Goal: Information Seeking & Learning: Compare options

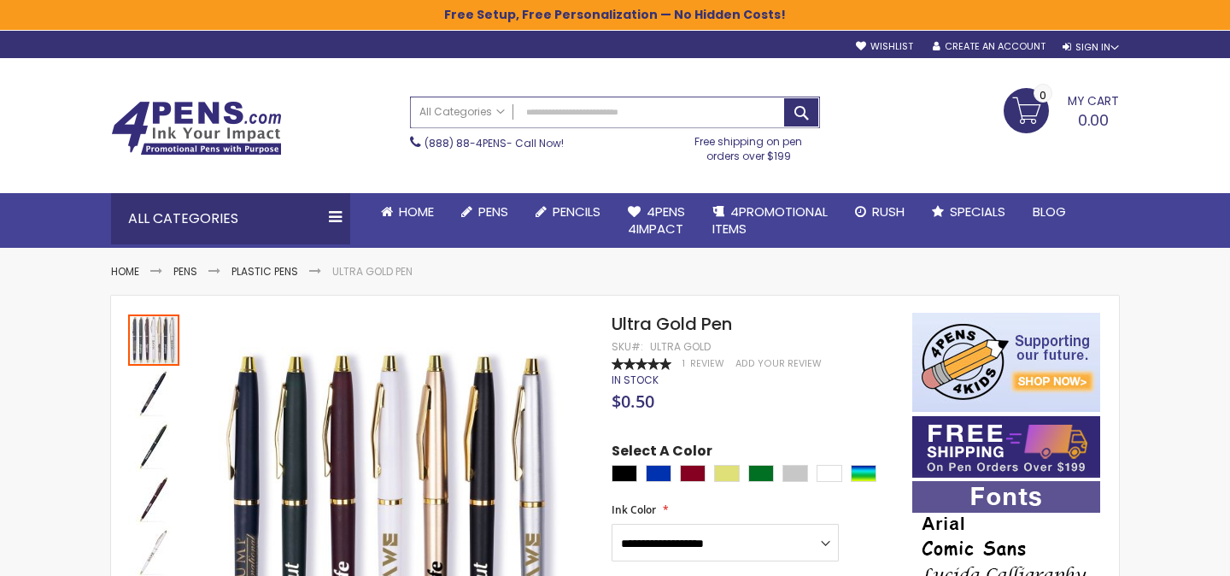
click at [576, 118] on input "Search" at bounding box center [615, 112] width 408 height 30
paste input "**********"
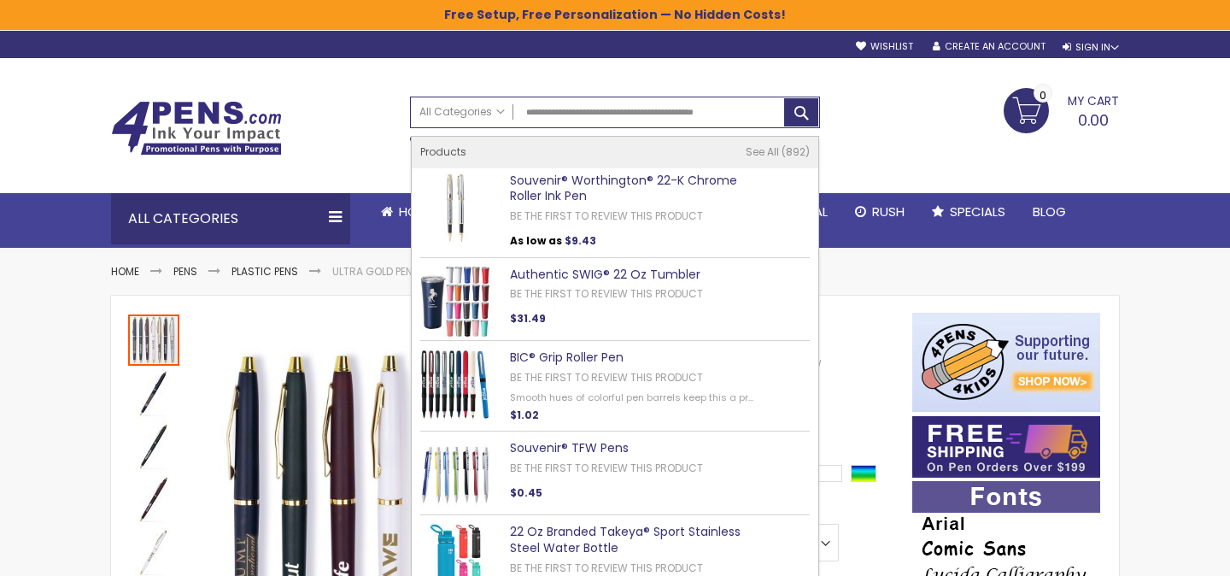
click at [565, 182] on link "Souvenir® Worthington® 22-K Chrome Roller Ink Pen" at bounding box center [623, 188] width 227 height 33
type input "**********"
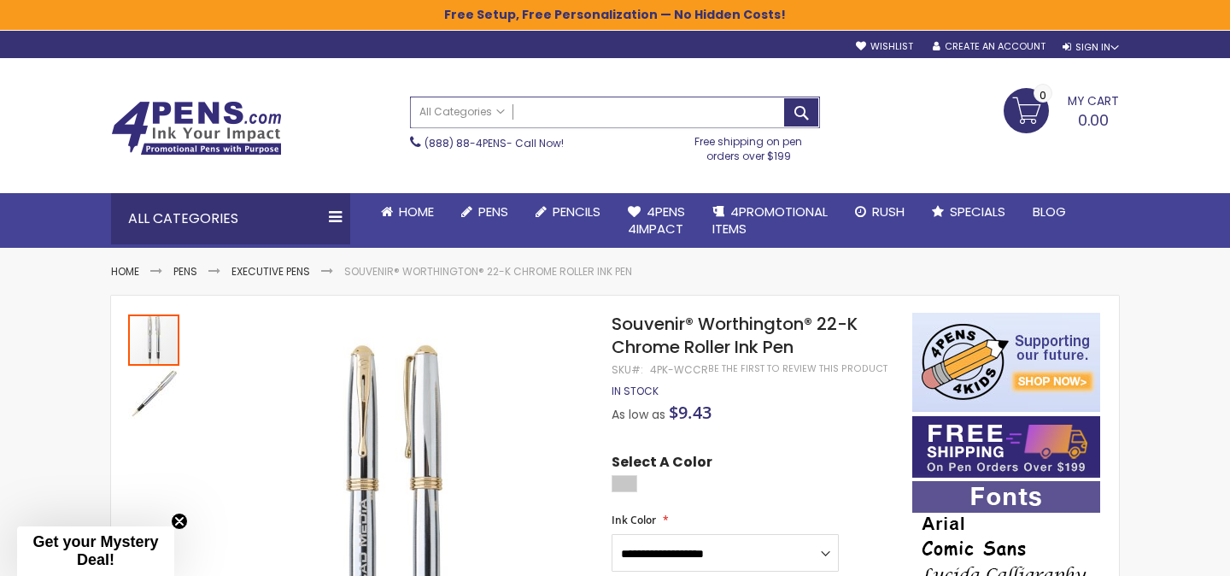
click at [570, 116] on input "Search" at bounding box center [615, 112] width 408 height 30
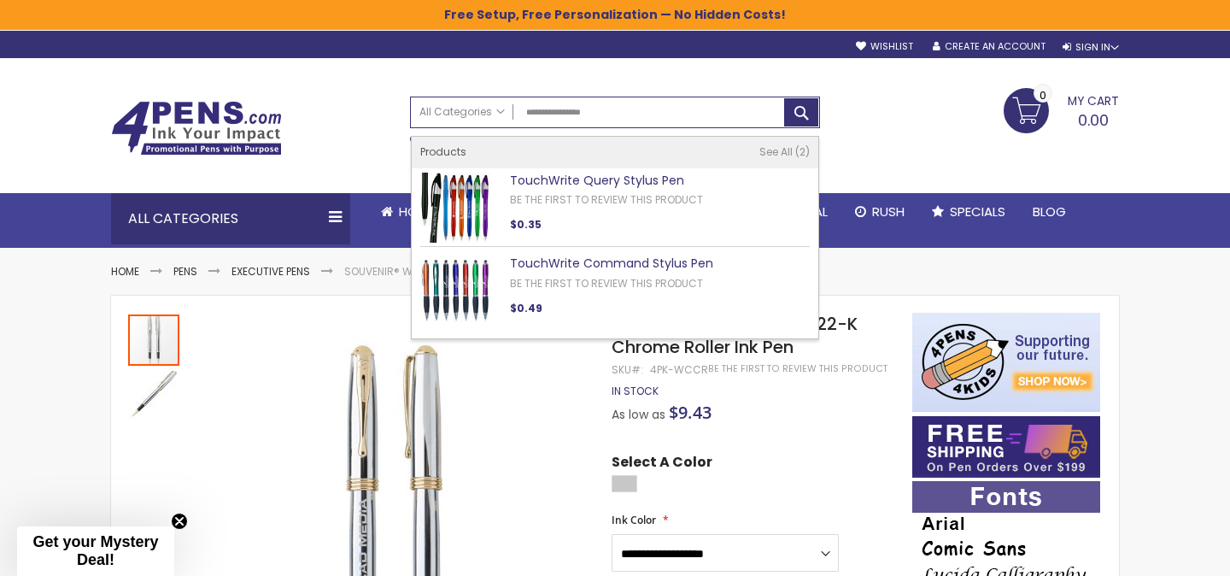
click at [647, 175] on link "TouchWrite Query Stylus Pen" at bounding box center [597, 180] width 174 height 17
type input "**********"
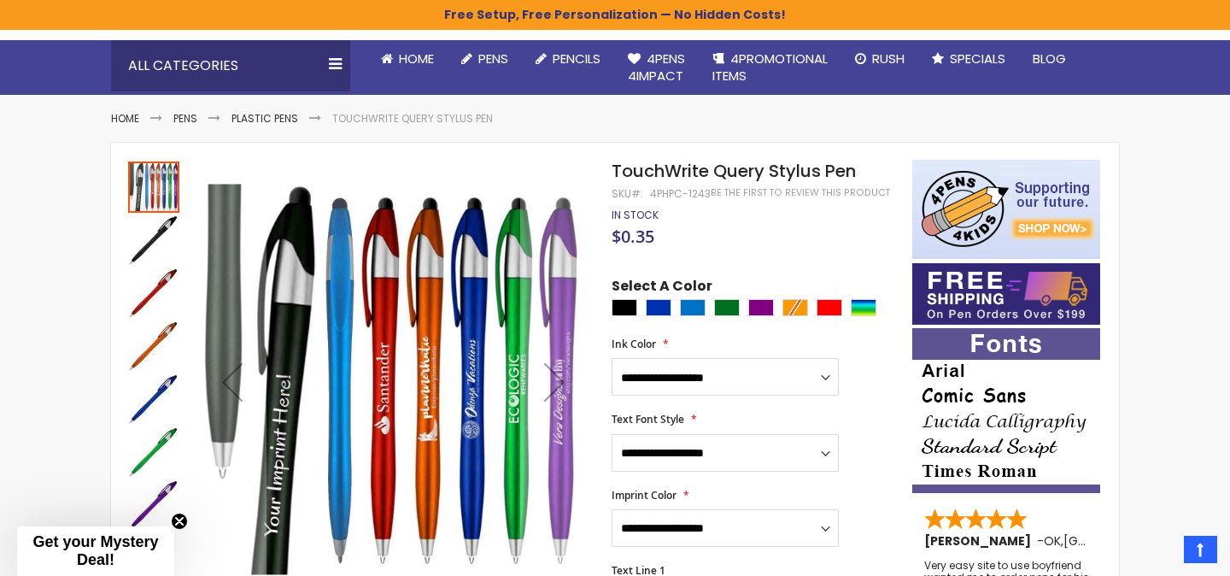
scroll to position [213, 0]
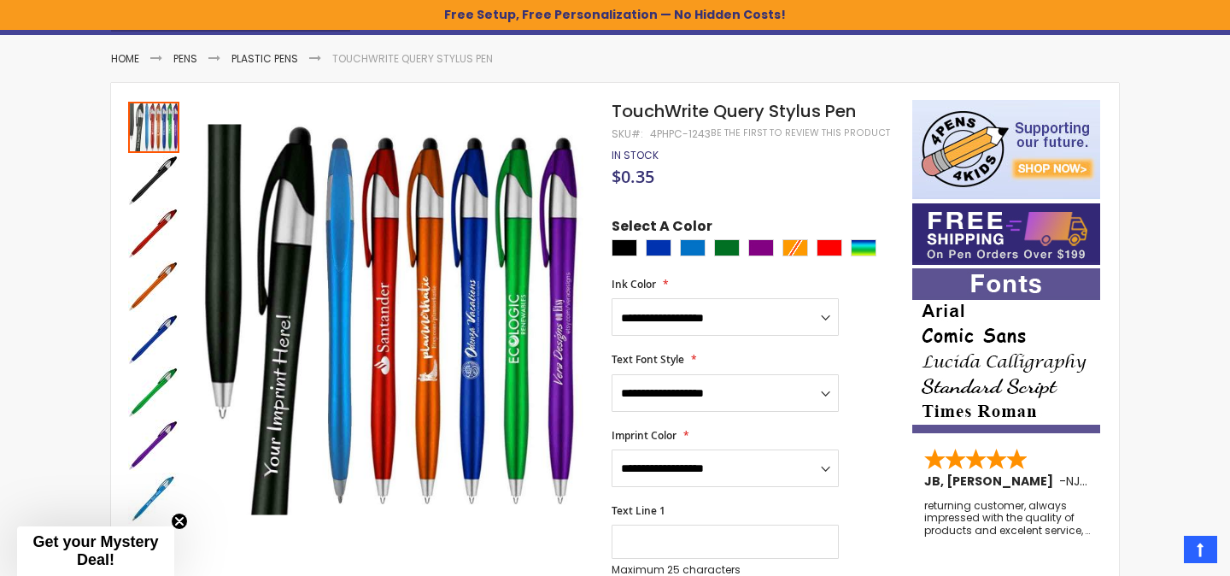
drag, startPoint x: 608, startPoint y: 113, endPoint x: 895, endPoint y: 113, distance: 287.0
drag, startPoint x: 852, startPoint y: 114, endPoint x: 602, endPoint y: 114, distance: 250.3
copy div "Skip to the end of the images gallery Skip to the beginning of the images galle…"
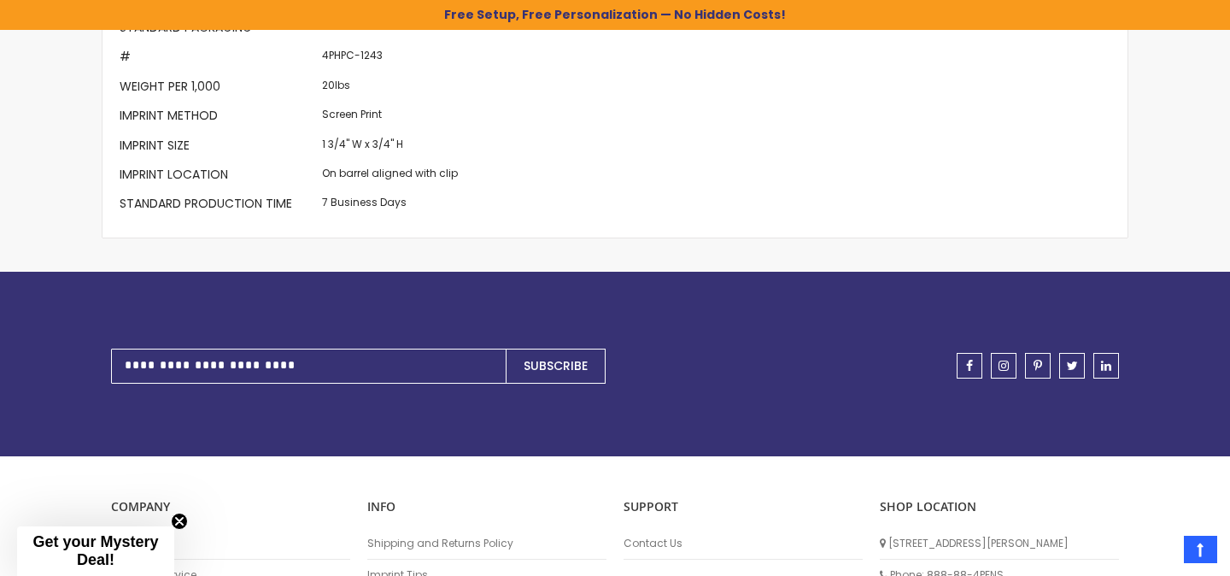
scroll to position [1863, 0]
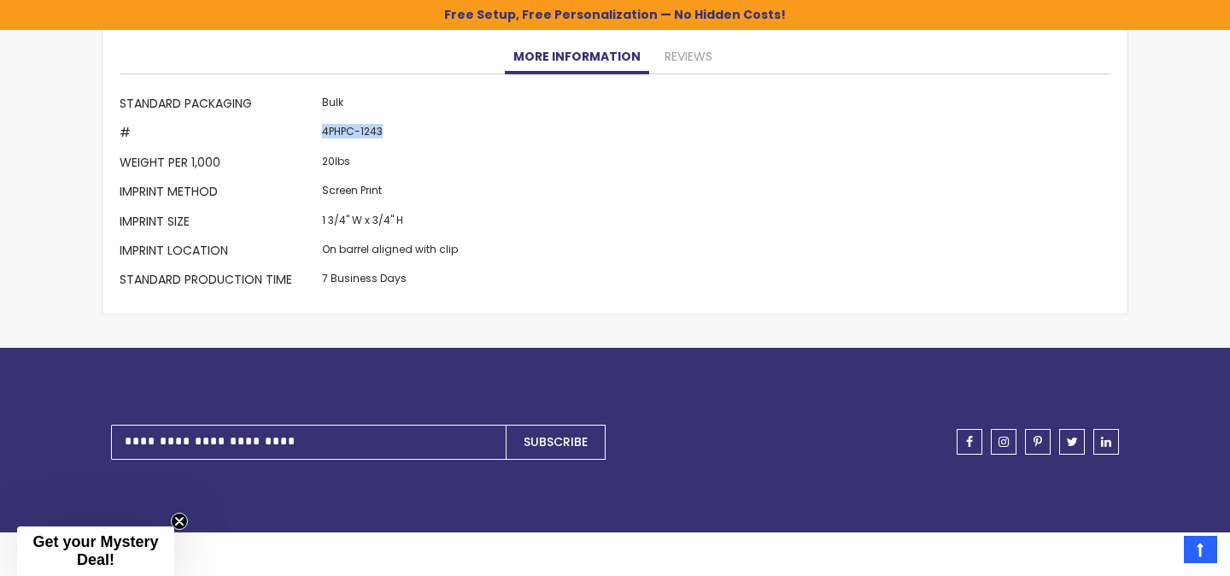
drag, startPoint x: 319, startPoint y: 119, endPoint x: 431, endPoint y: 117, distance: 111.1
click at [431, 120] on td "4PHPC-1243" at bounding box center [390, 134] width 144 height 29
copy td "4PHPC-1243"
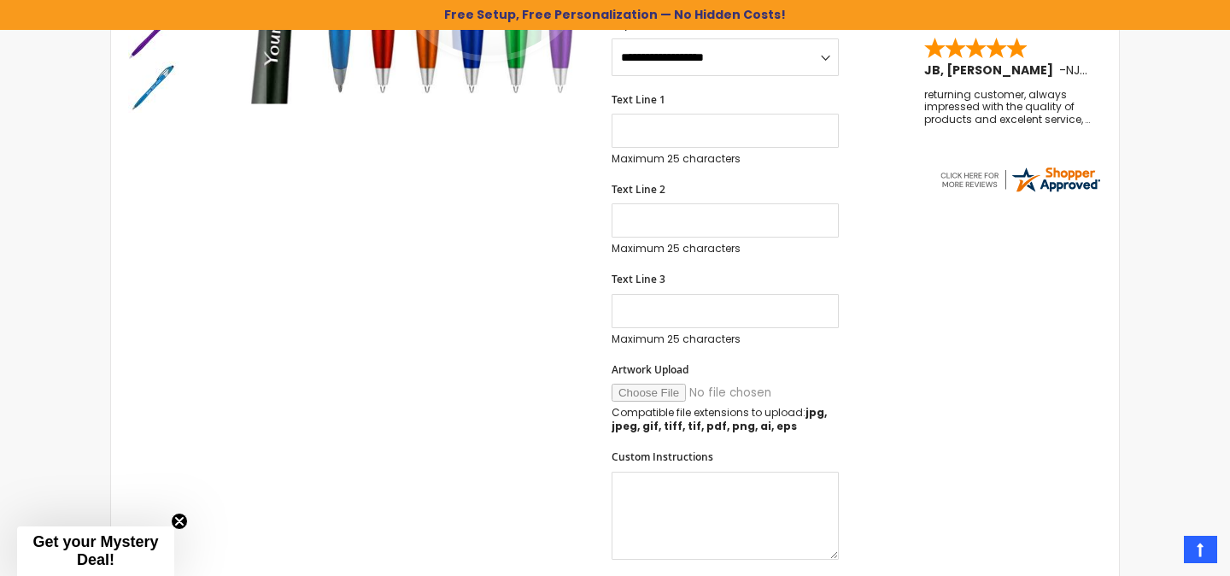
scroll to position [448, 0]
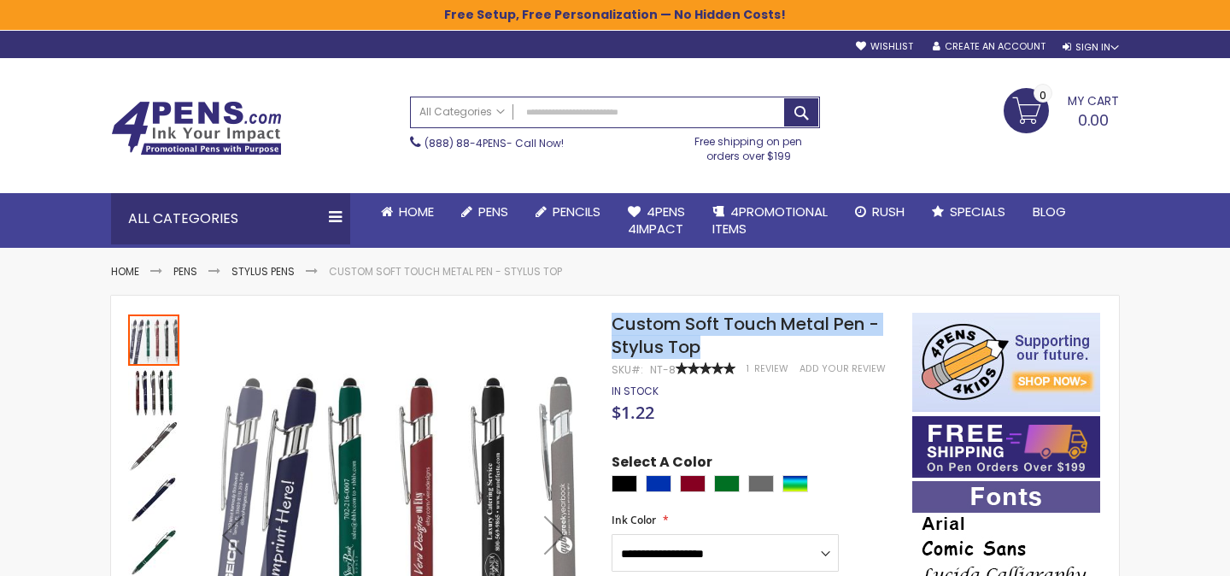
drag, startPoint x: 612, startPoint y: 323, endPoint x: 710, endPoint y: 346, distance: 100.1
click at [710, 346] on h1 "Custom Soft Touch Metal Pen - Stylus Top" at bounding box center [754, 336] width 284 height 46
copy span "Custom Soft Touch Metal Pen - Stylus Top"
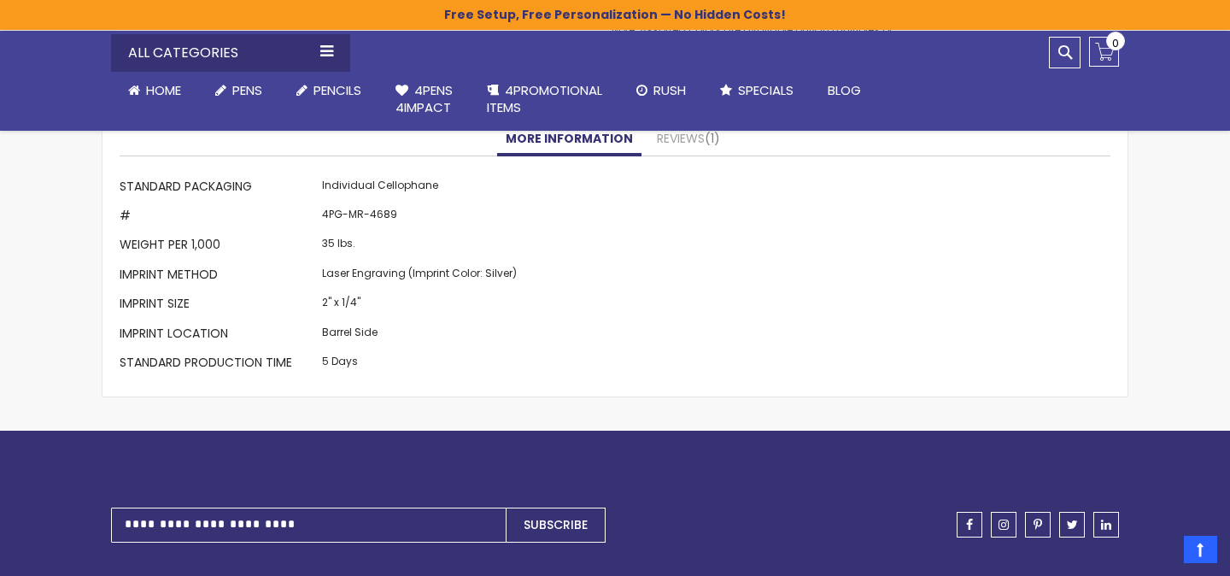
scroll to position [1519, 0]
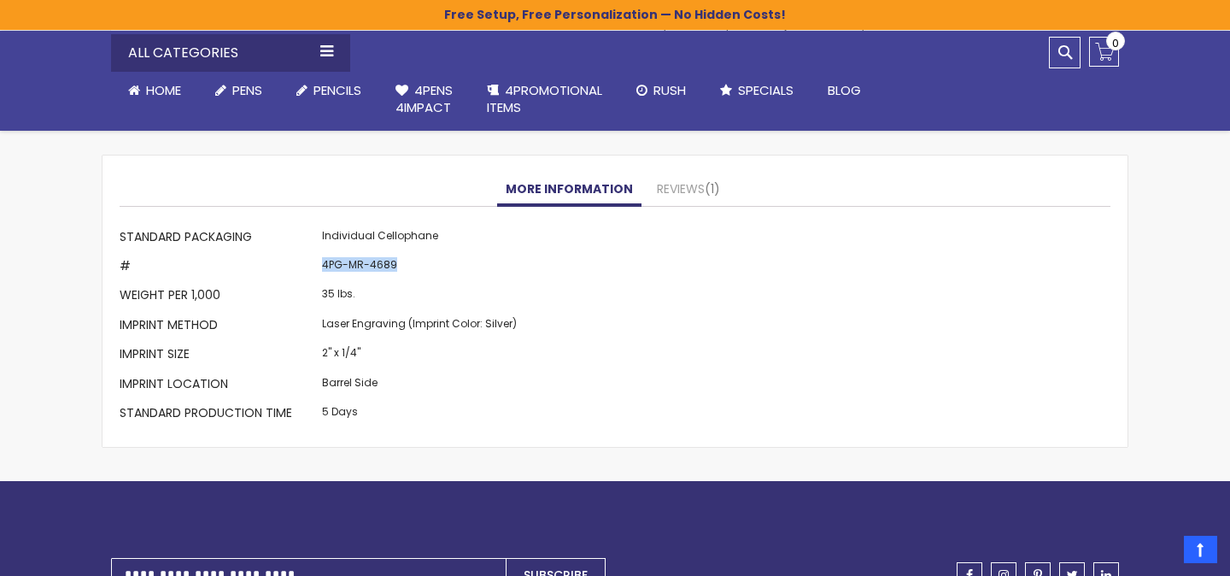
drag, startPoint x: 319, startPoint y: 265, endPoint x: 448, endPoint y: 265, distance: 128.1
click at [448, 265] on td "4PG-MR-4689" at bounding box center [419, 267] width 203 height 29
copy td "4PG-MR-4689"
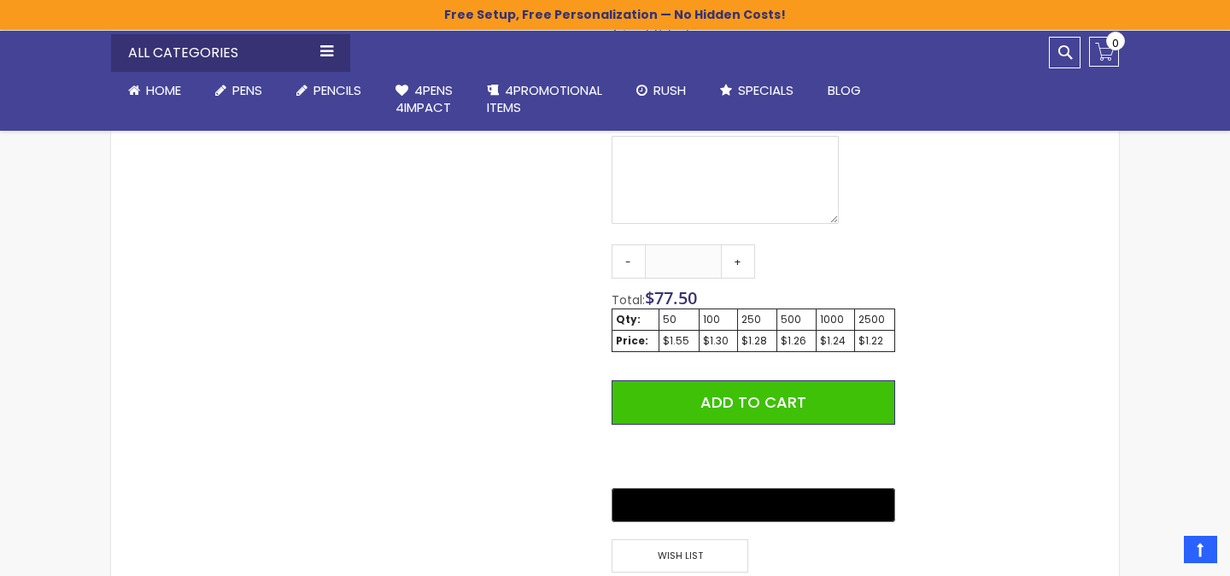
scroll to position [600, 0]
